Goal: Use online tool/utility: Utilize a website feature to perform a specific function

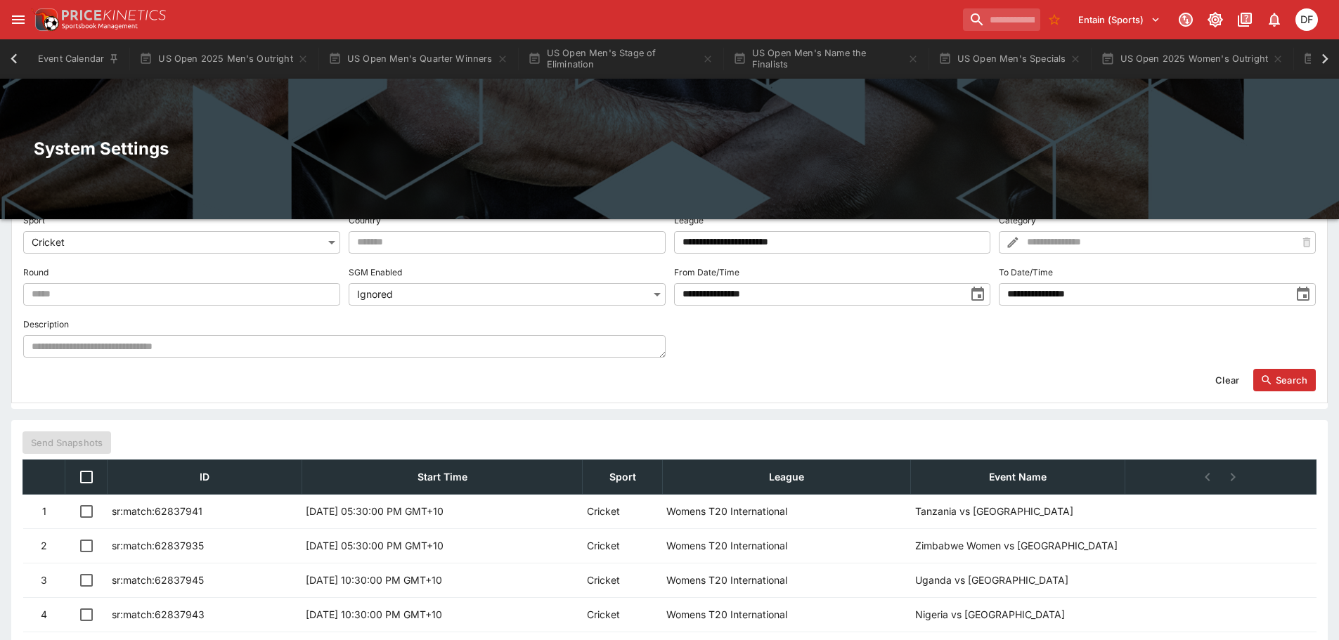
scroll to position [0, 1070]
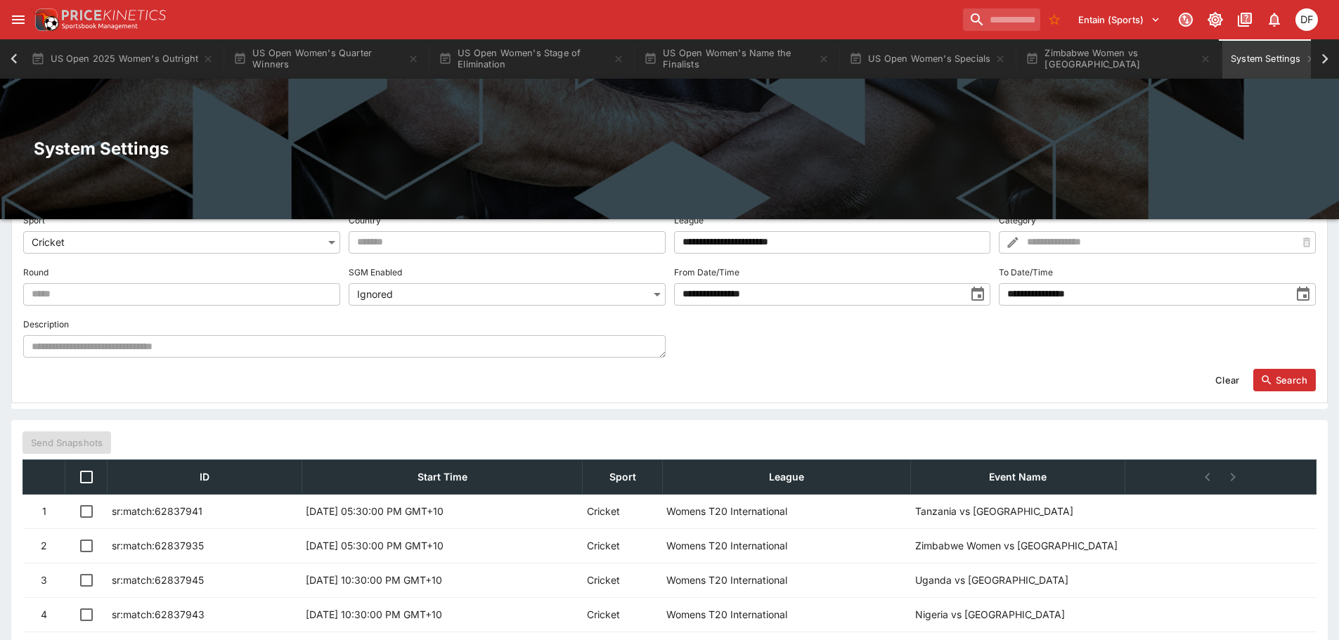
click at [6, 56] on icon at bounding box center [14, 59] width 20 height 20
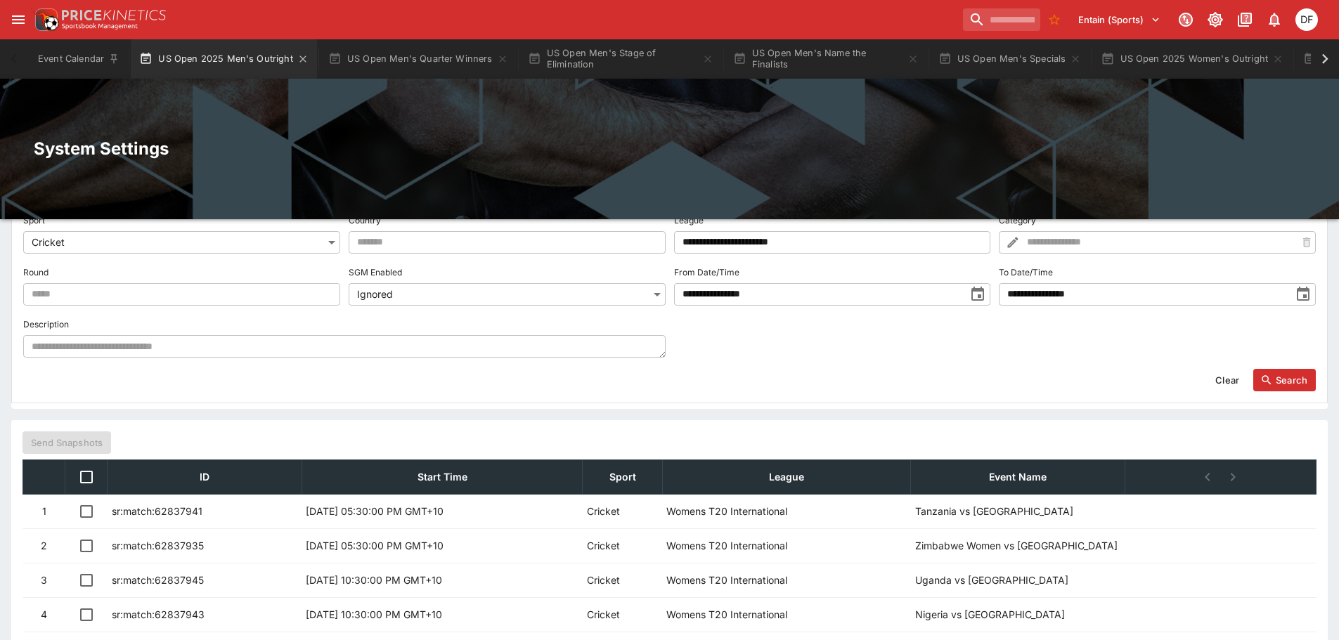
click at [195, 45] on button "US Open 2025 Men's Outright" at bounding box center [224, 58] width 186 height 39
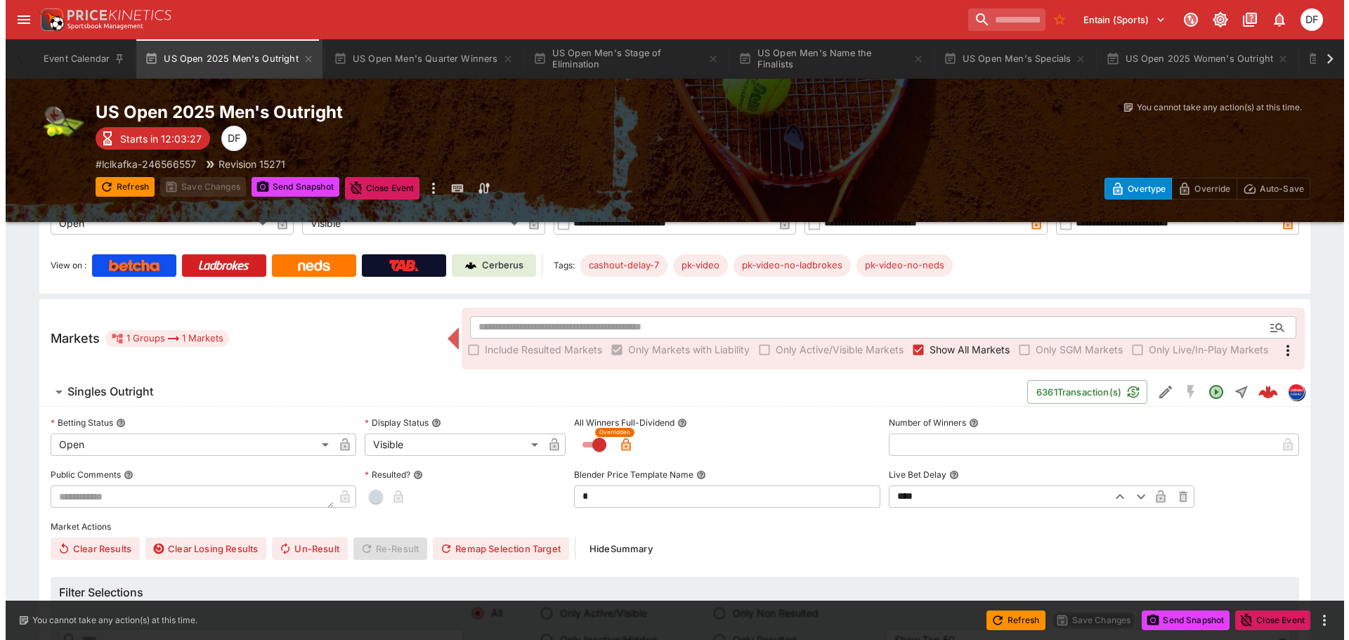
scroll to position [141, 0]
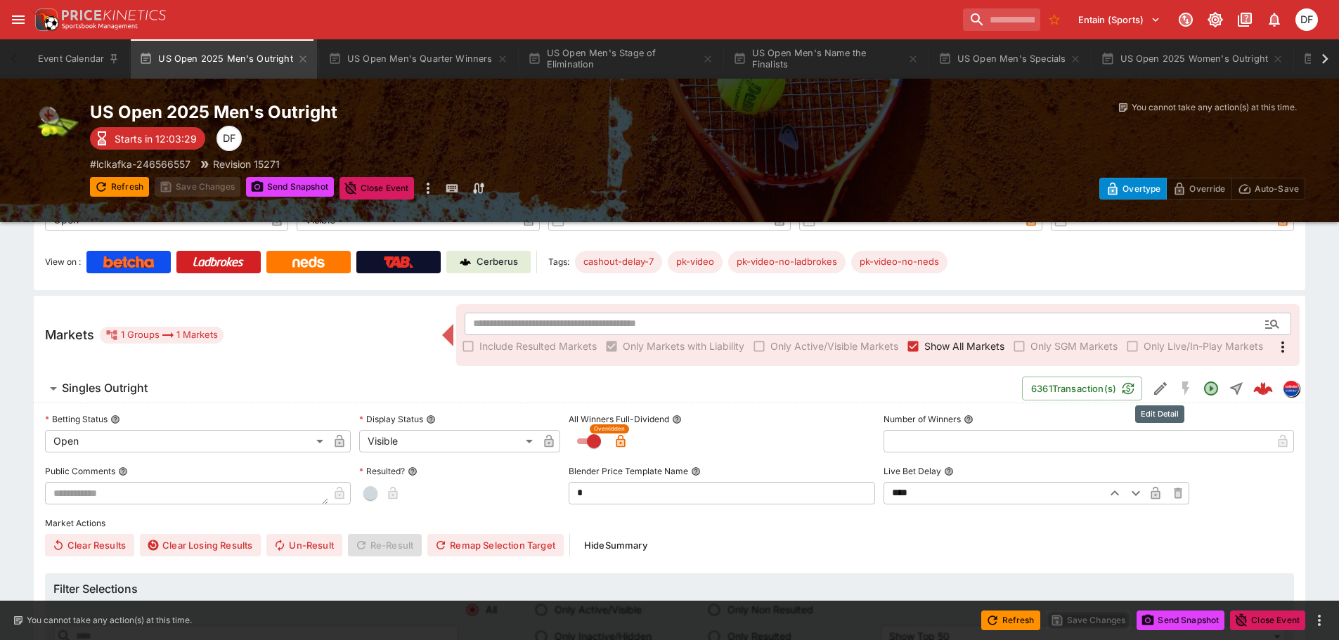
click at [1152, 391] on icon "Edit Detail" at bounding box center [1160, 388] width 17 height 17
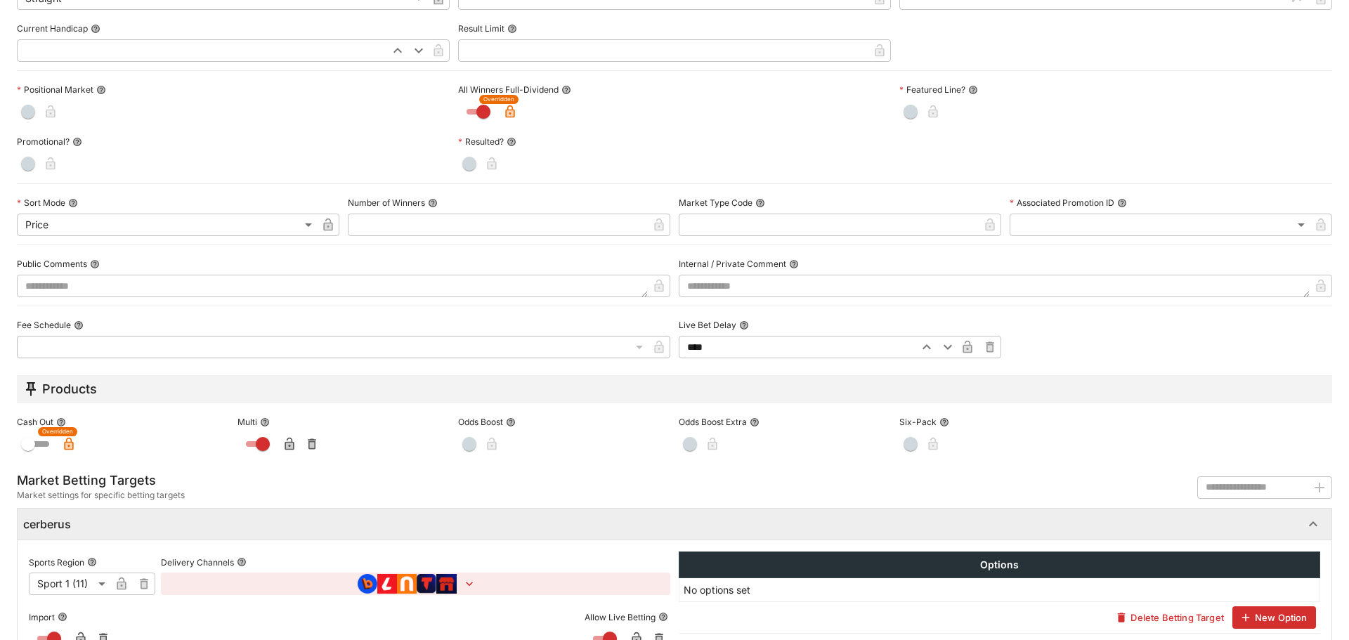
scroll to position [492, 0]
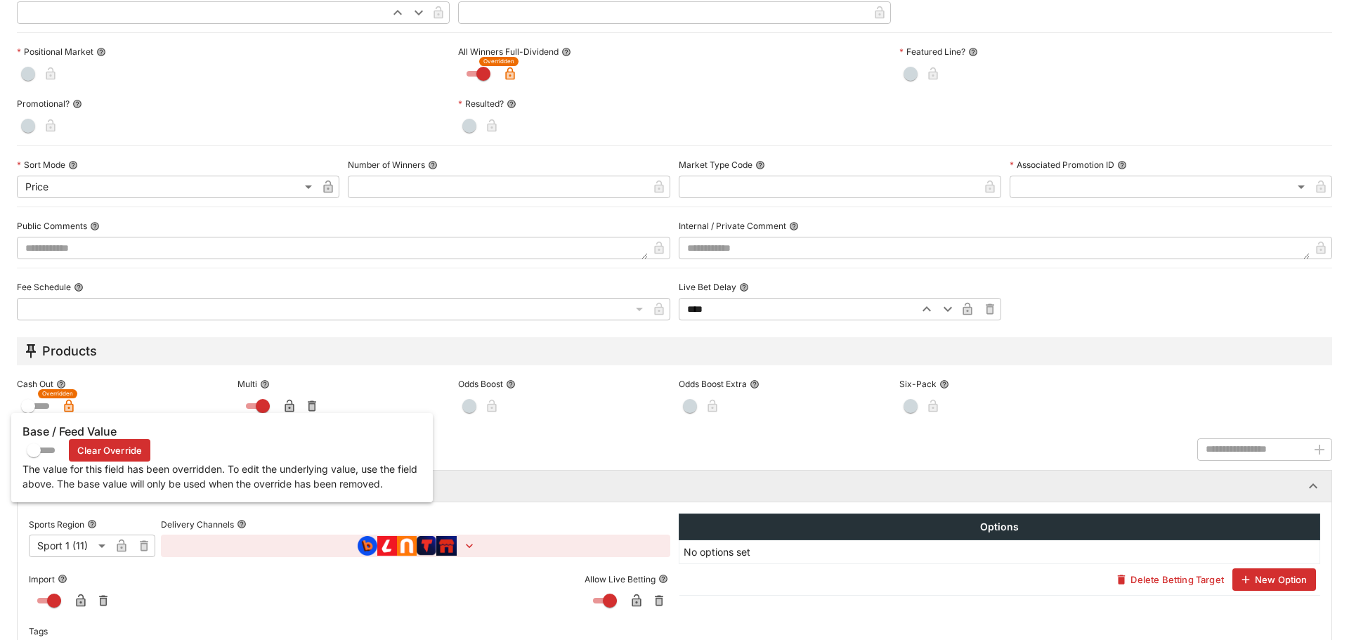
click at [72, 403] on icon "button" at bounding box center [69, 406] width 14 height 14
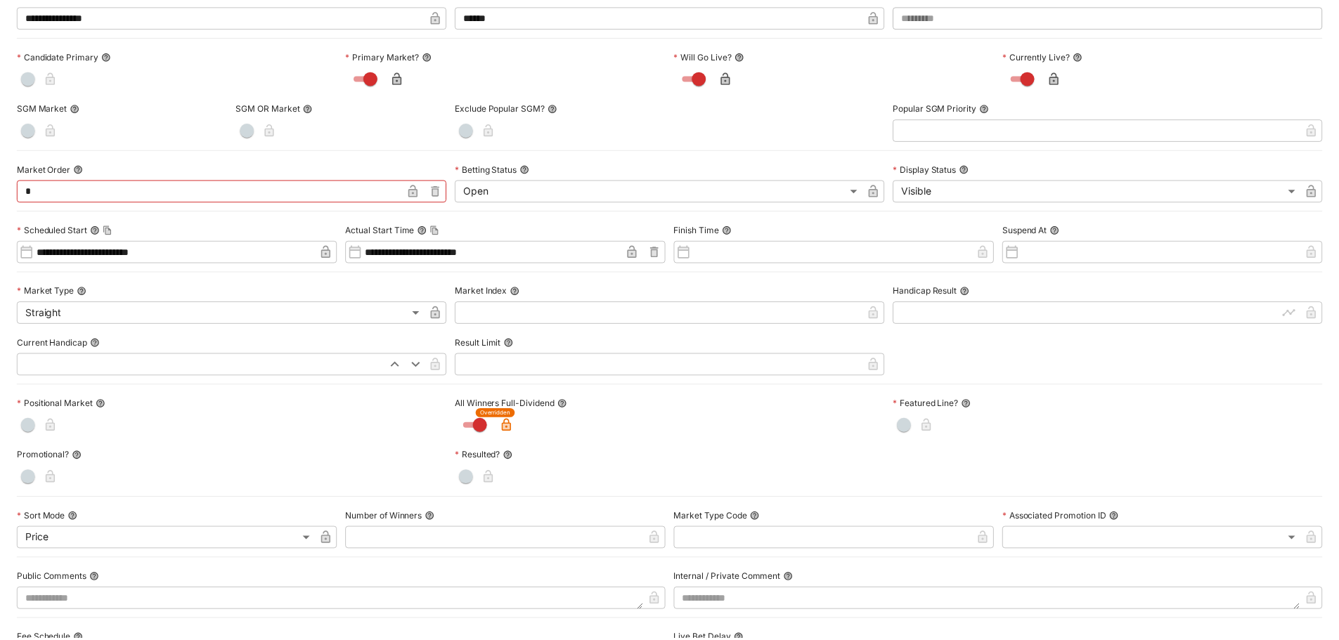
scroll to position [0, 0]
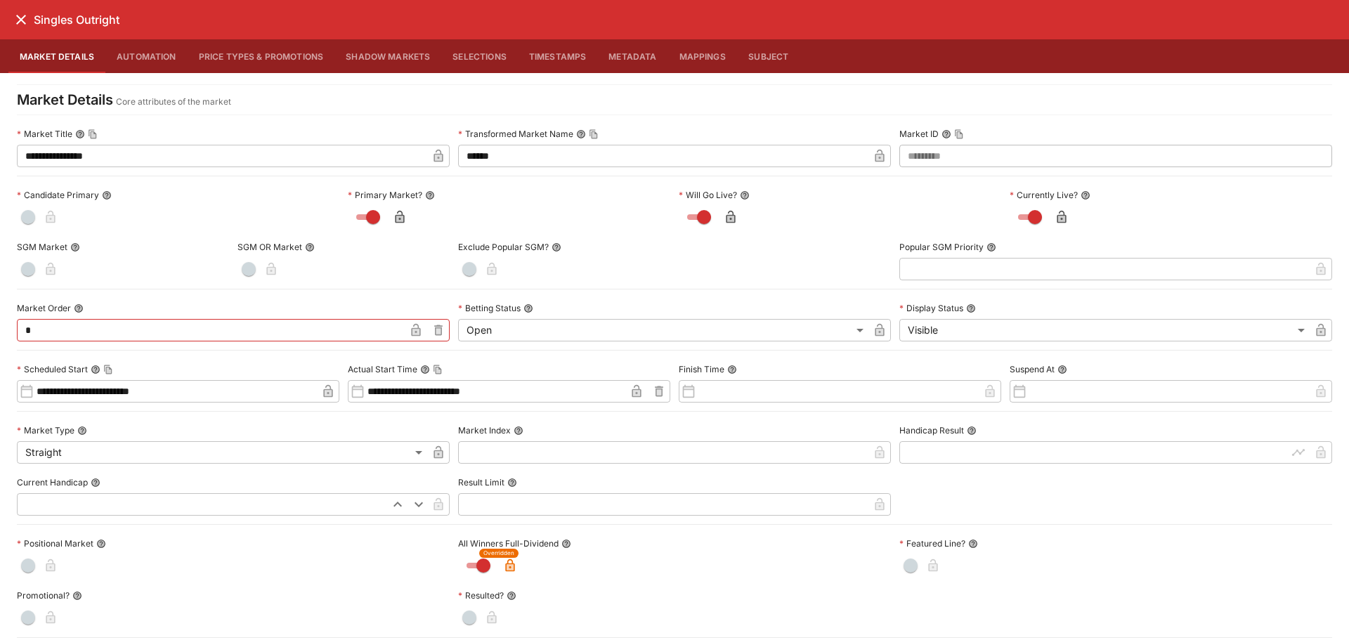
click at [22, 21] on icon "close" at bounding box center [21, 20] width 10 height 10
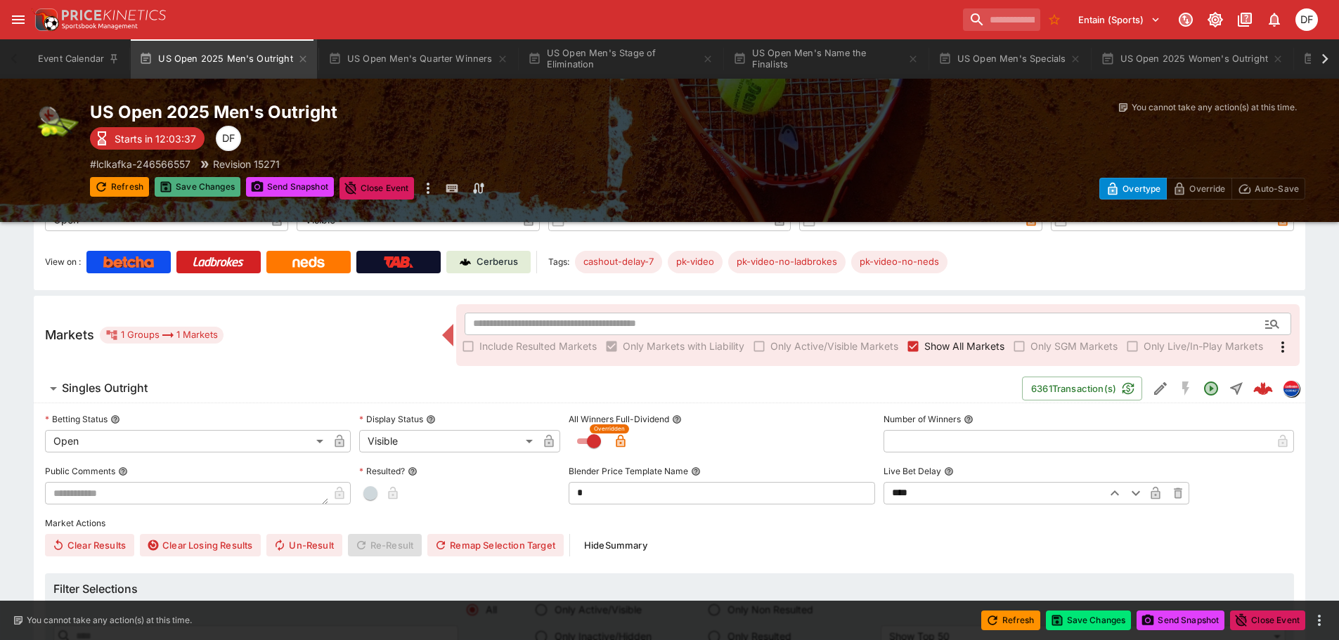
click at [197, 195] on button "Save Changes" at bounding box center [198, 187] width 86 height 20
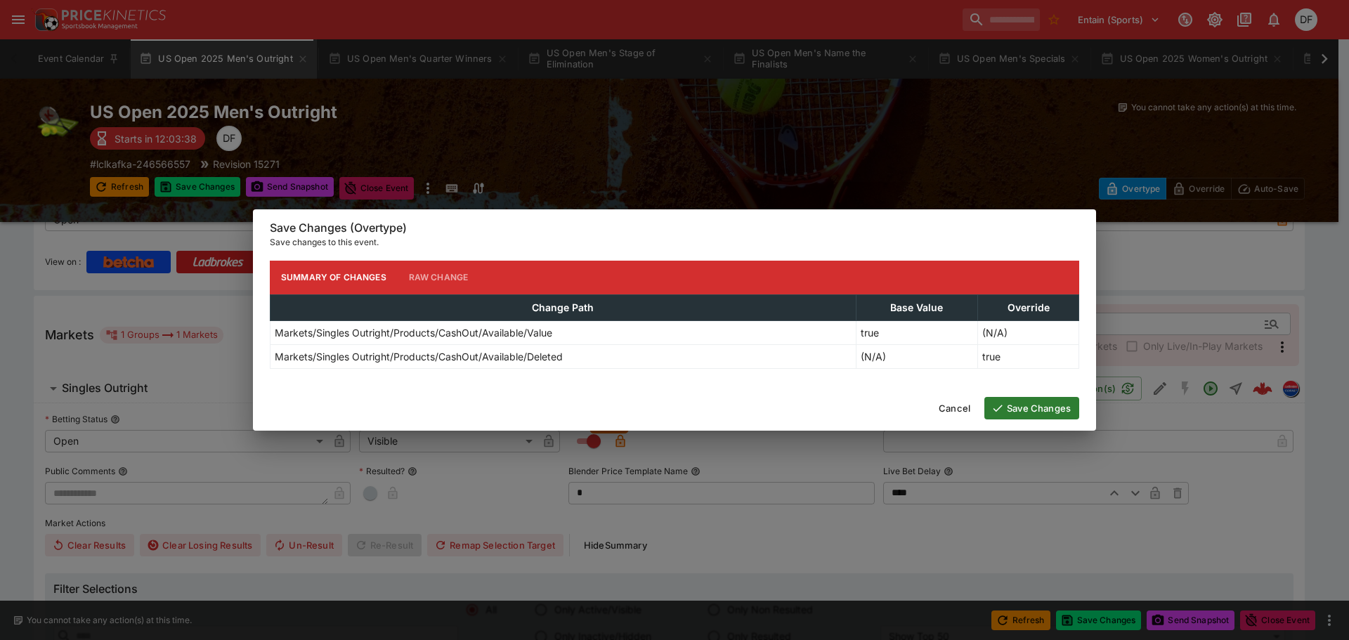
click at [1033, 399] on button "Save Changes" at bounding box center [1032, 408] width 95 height 22
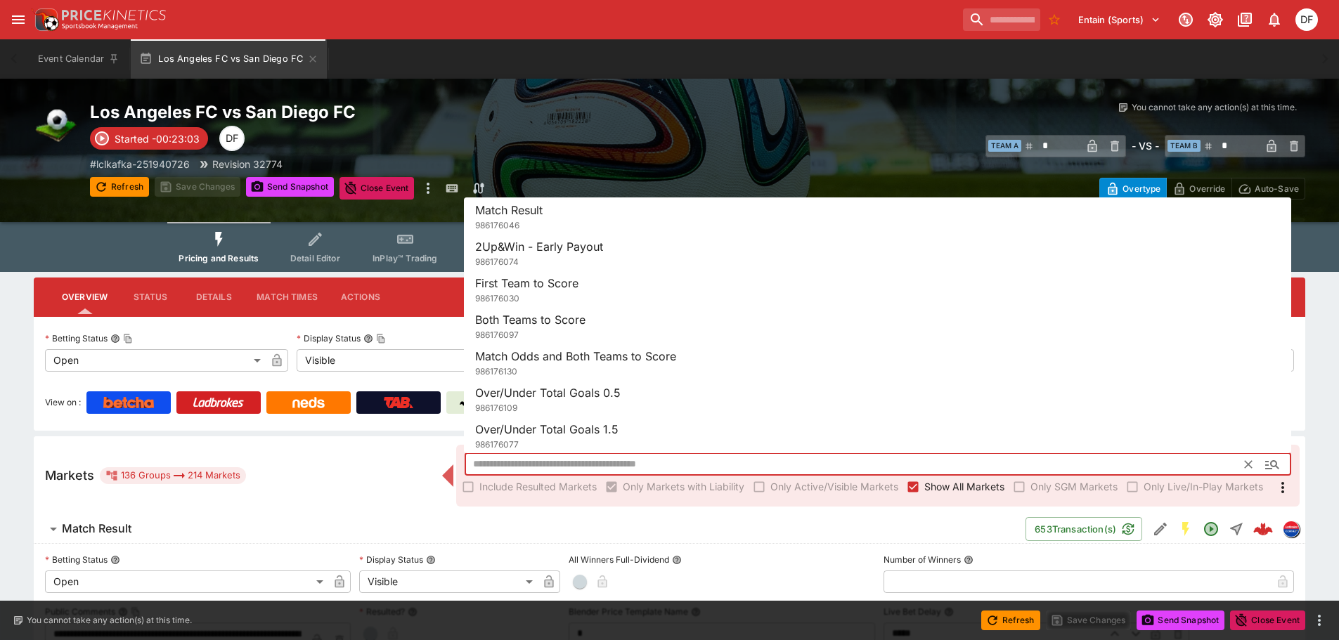
click at [628, 464] on input "text" at bounding box center [854, 464] width 781 height 22
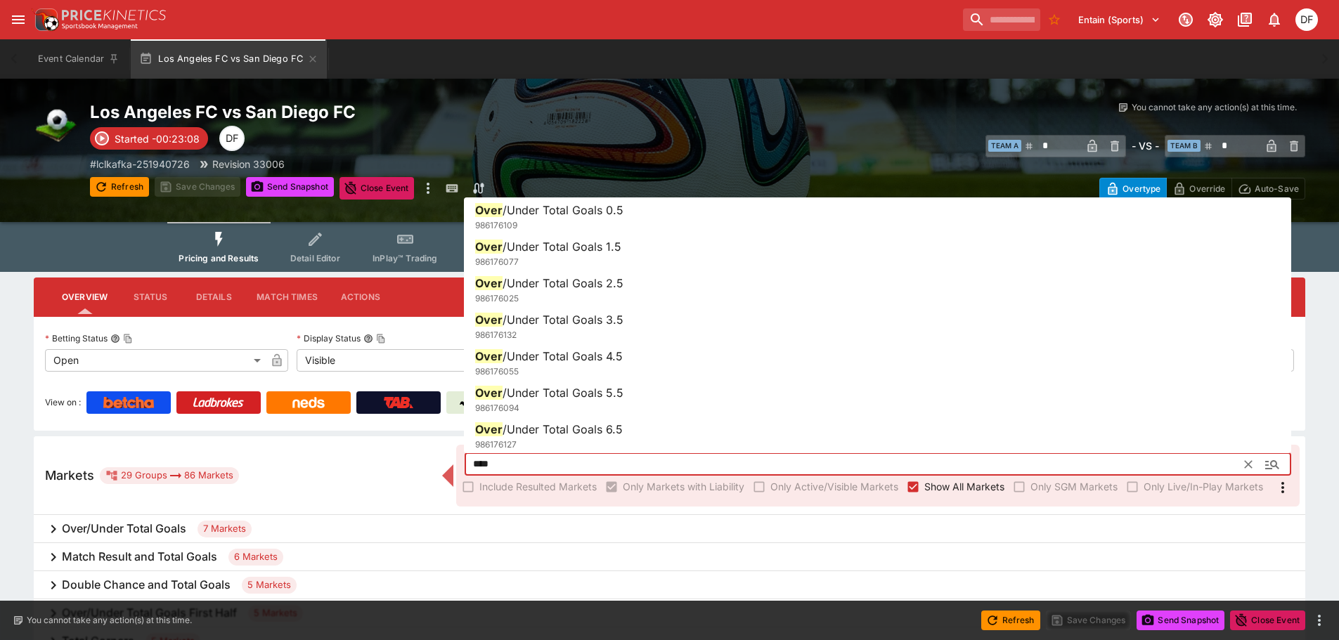
type input "****"
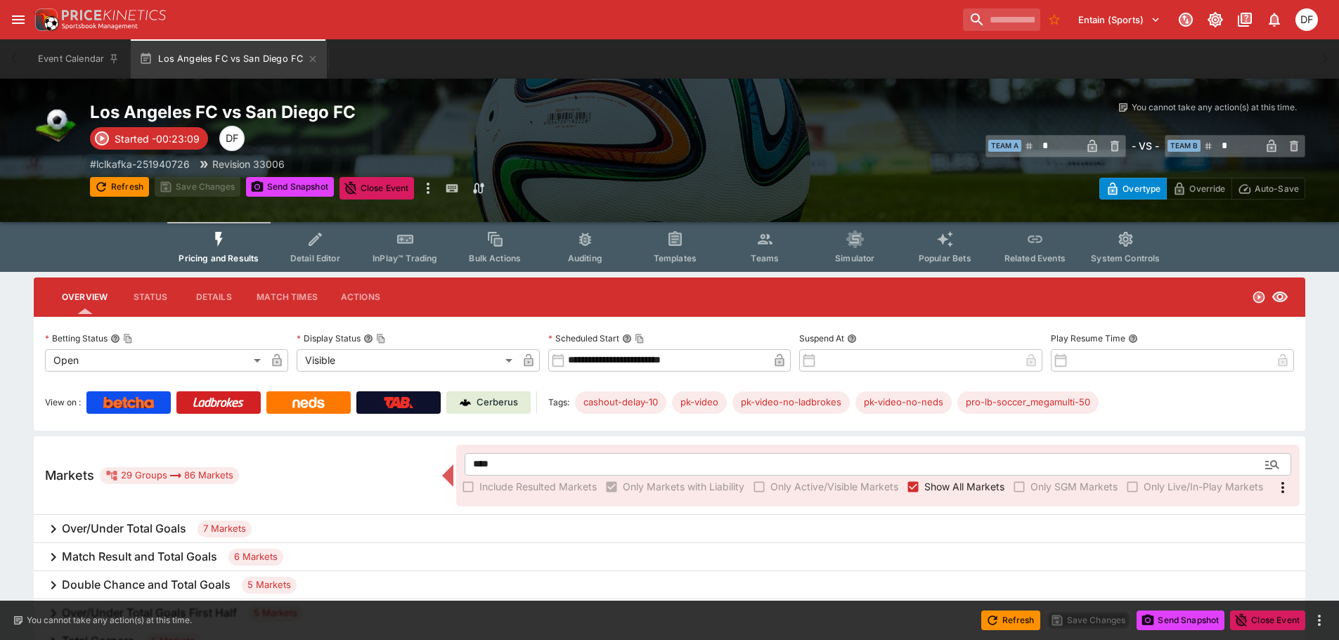
click at [462, 136] on div "Los Angeles FC vs San Diego FC Started -00:23:09 DF # lclkafka-251940726 Revisi…" at bounding box center [394, 150] width 608 height 98
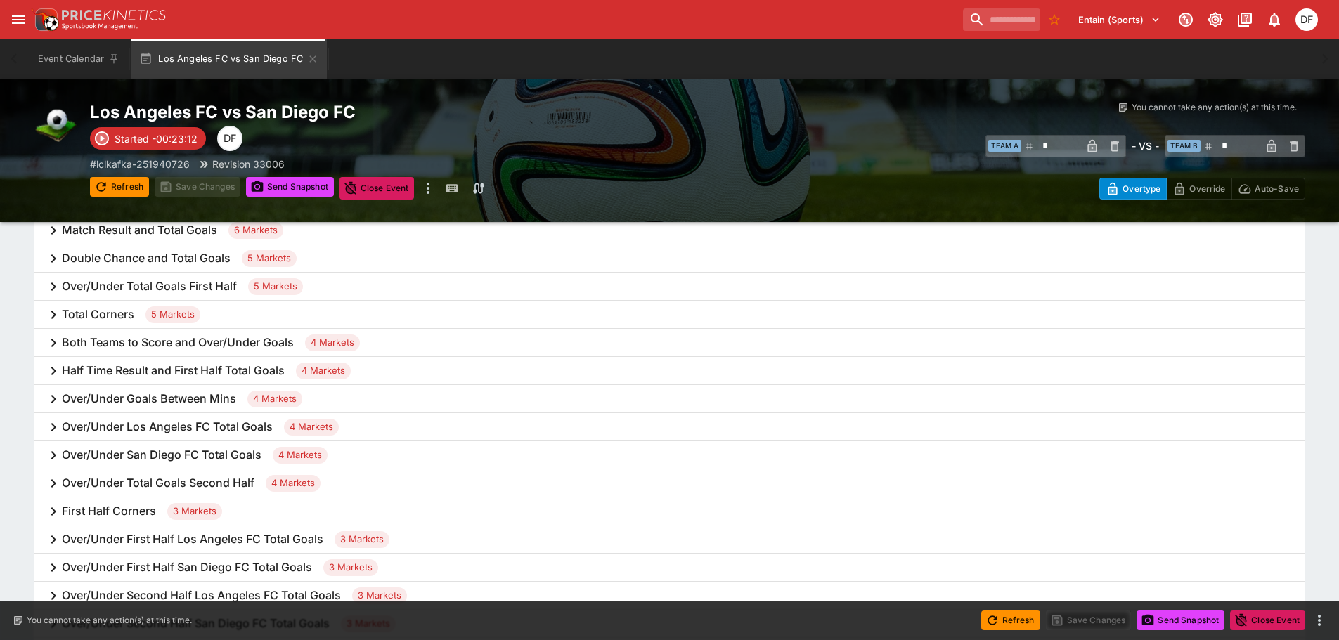
scroll to position [351, 0]
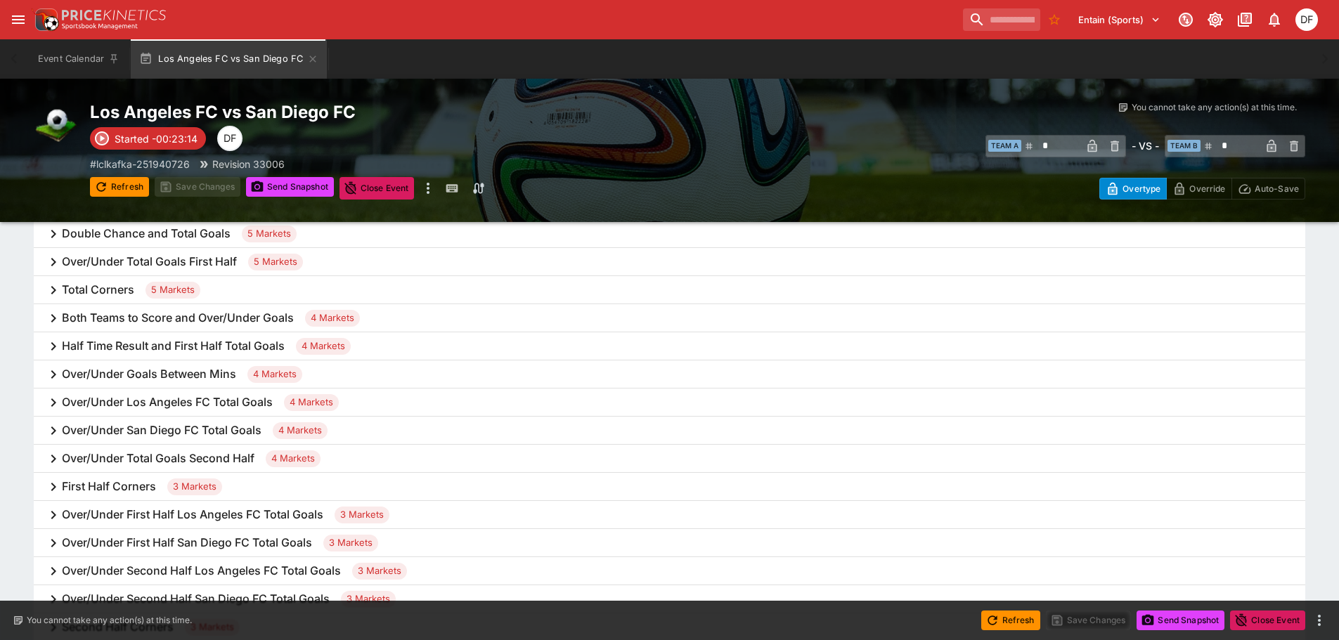
click at [222, 379] on h6 "Over/Under Goals Between Mins" at bounding box center [149, 374] width 174 height 15
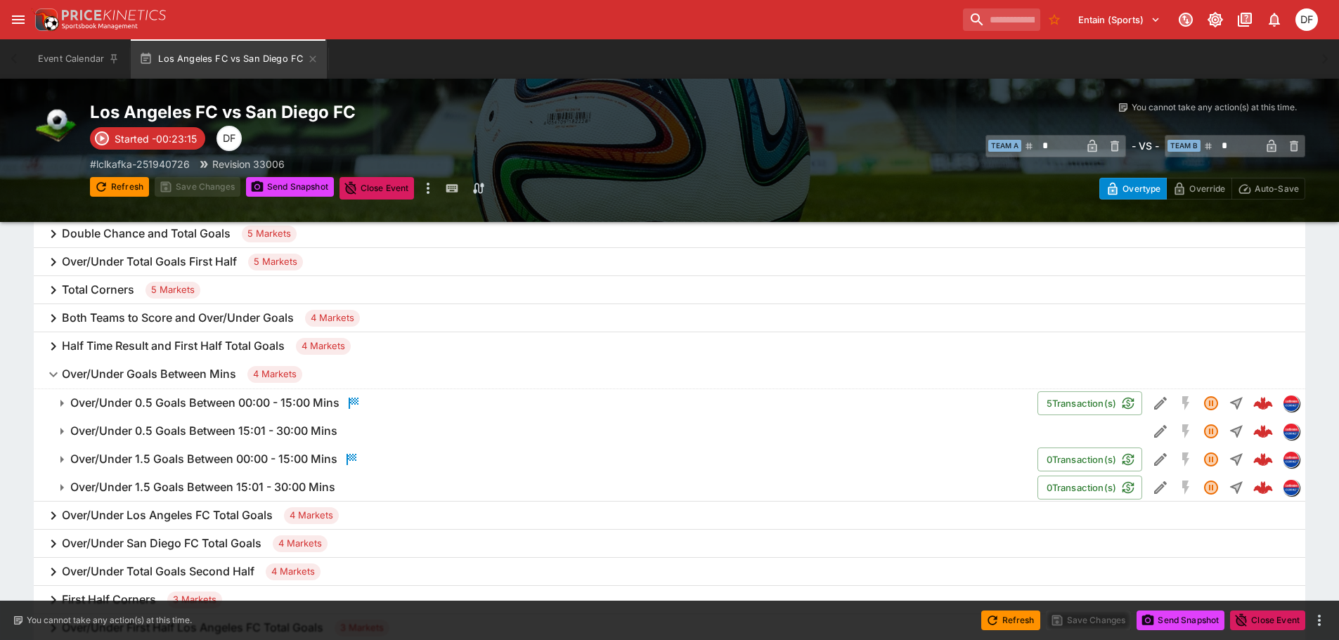
click at [231, 399] on h6 "Over/Under 0.5 Goals Between 00:00 - 15:00 Mins" at bounding box center [204, 403] width 269 height 15
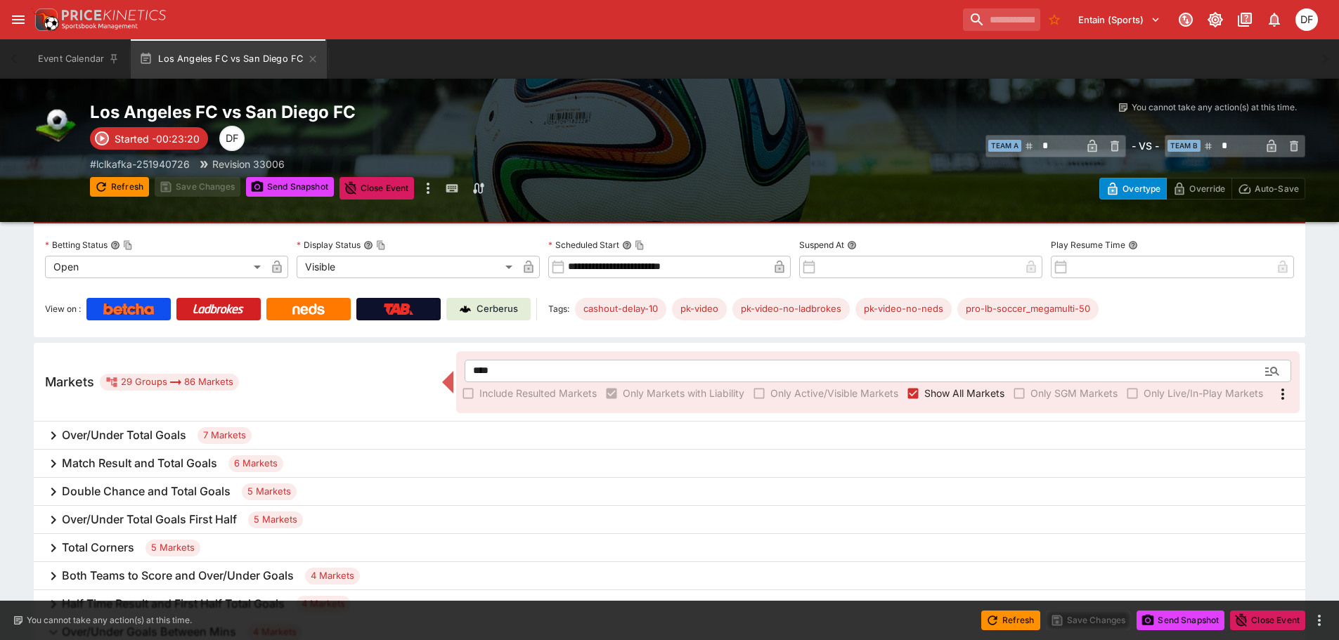
scroll to position [0, 0]
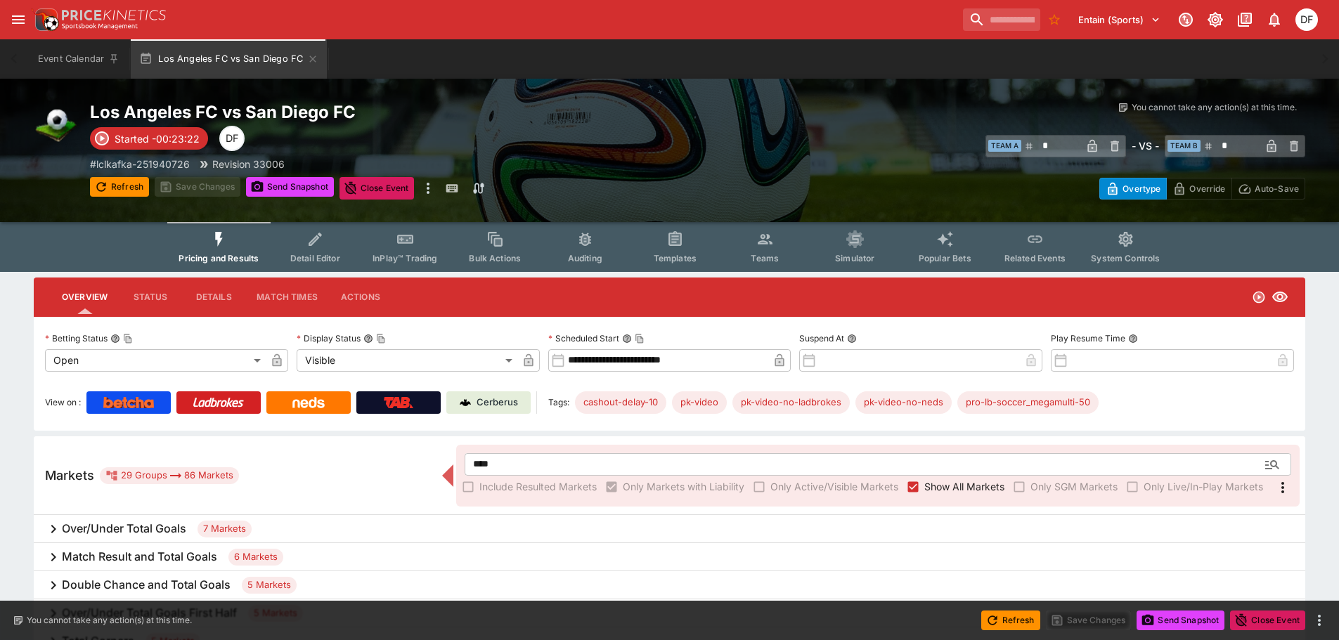
click at [495, 407] on p "Cerberus" at bounding box center [496, 403] width 41 height 14
type input "**********"
type input "*"
type input "**********"
